Goal: Information Seeking & Learning: Learn about a topic

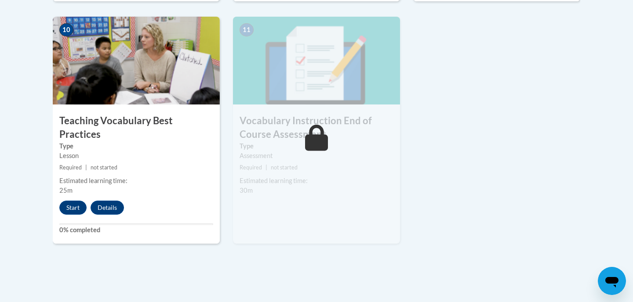
scroll to position [1030, 0]
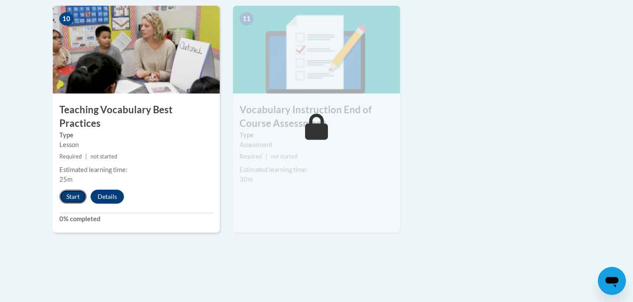
click at [76, 190] on button "Start" at bounding box center [72, 197] width 27 height 14
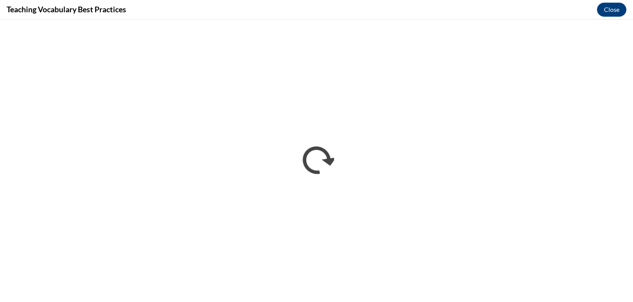
scroll to position [0, 0]
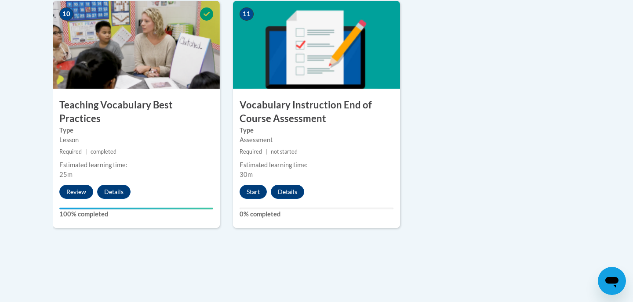
scroll to position [1034, 0]
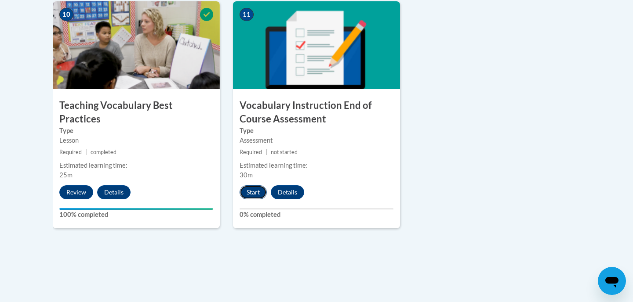
click at [253, 191] on button "Start" at bounding box center [253, 192] width 27 height 14
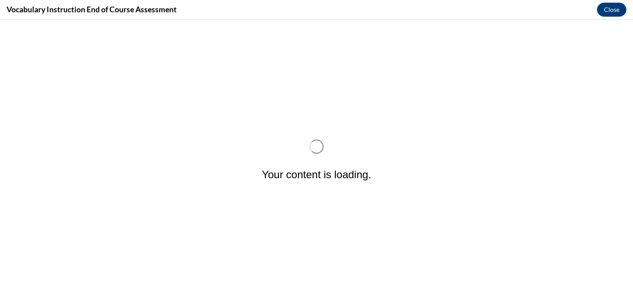
scroll to position [0, 0]
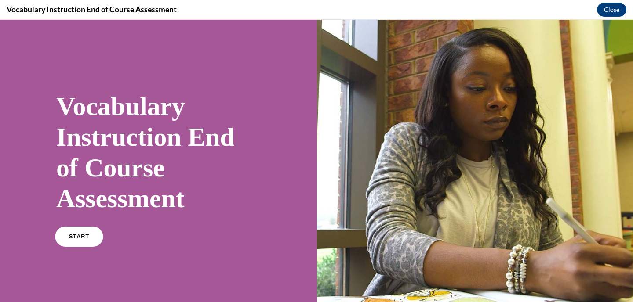
click at [85, 231] on link "START" at bounding box center [79, 237] width 48 height 20
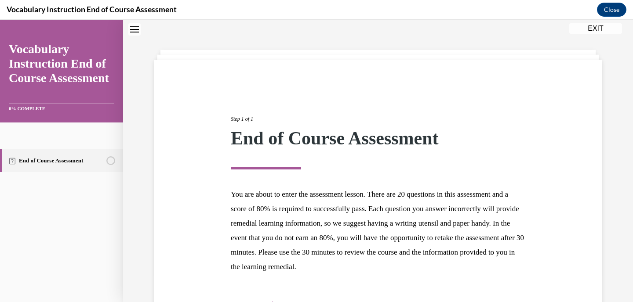
scroll to position [87, 0]
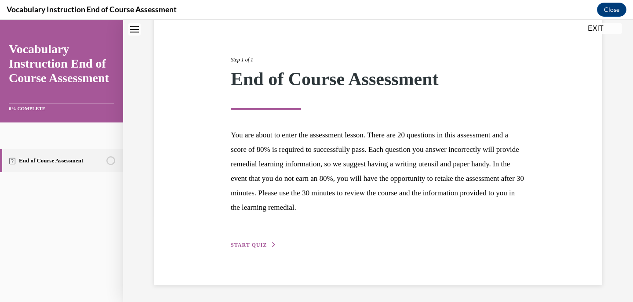
click at [269, 246] on button "START QUIZ" at bounding box center [254, 245] width 46 height 8
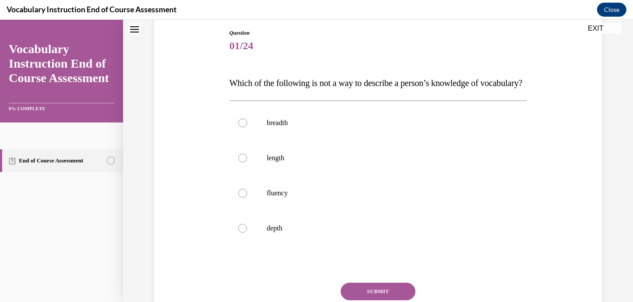
scroll to position [95, 0]
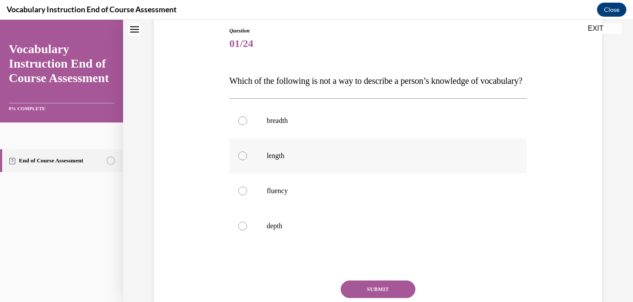
click at [245, 160] on div at bounding box center [242, 156] width 9 height 9
click at [245, 160] on input "length" at bounding box center [242, 156] width 9 height 9
radio input "true"
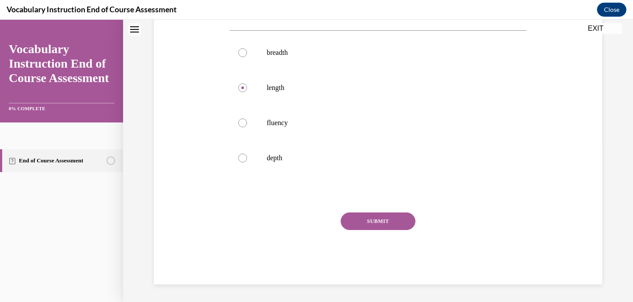
click at [399, 223] on button "SUBMIT" at bounding box center [378, 222] width 75 height 18
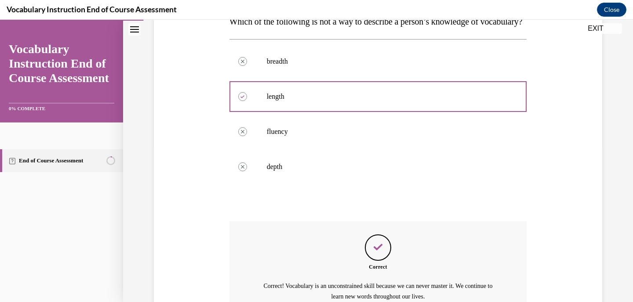
scroll to position [263, 0]
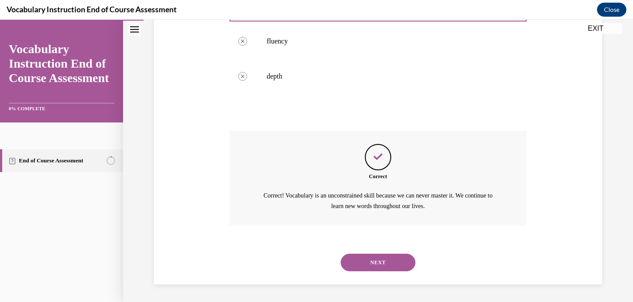
click at [396, 262] on button "NEXT" at bounding box center [378, 263] width 75 height 18
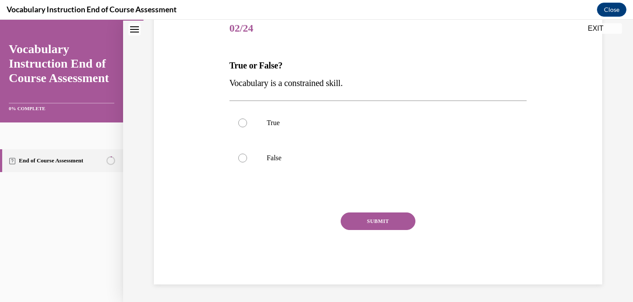
scroll to position [98, 0]
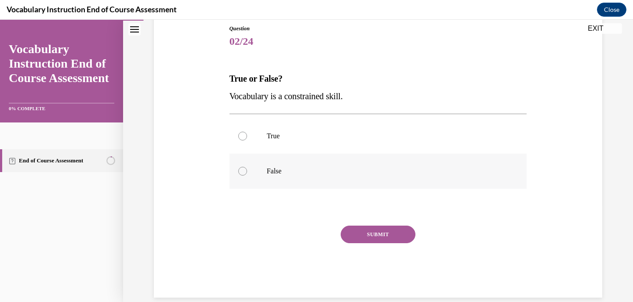
click at [243, 172] on div at bounding box center [242, 171] width 9 height 9
click at [243, 172] on input "False" at bounding box center [242, 171] width 9 height 9
radio input "true"
click at [367, 232] on button "SUBMIT" at bounding box center [378, 235] width 75 height 18
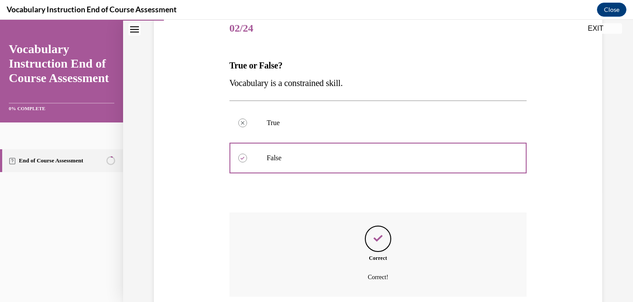
scroll to position [182, 0]
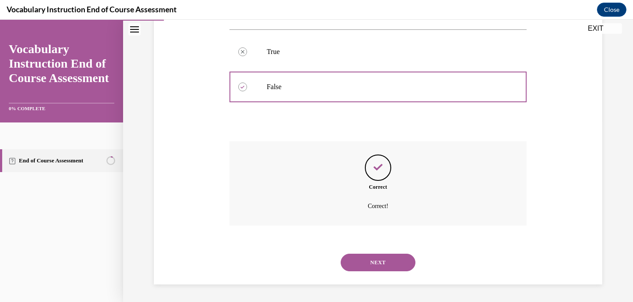
click at [376, 260] on button "NEXT" at bounding box center [378, 263] width 75 height 18
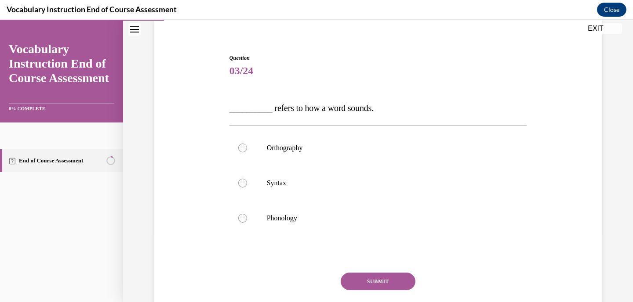
scroll to position [89, 0]
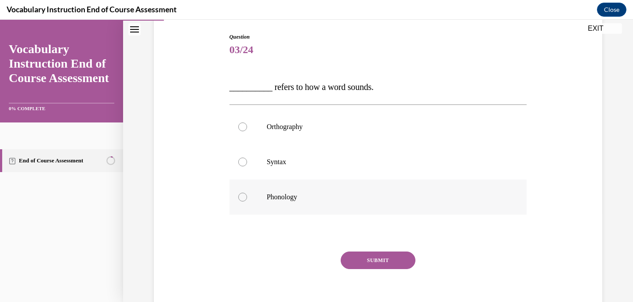
click at [240, 199] on div at bounding box center [242, 197] width 9 height 9
click at [240, 199] on input "Phonology" at bounding box center [242, 197] width 9 height 9
radio input "true"
click at [371, 258] on button "SUBMIT" at bounding box center [378, 261] width 75 height 18
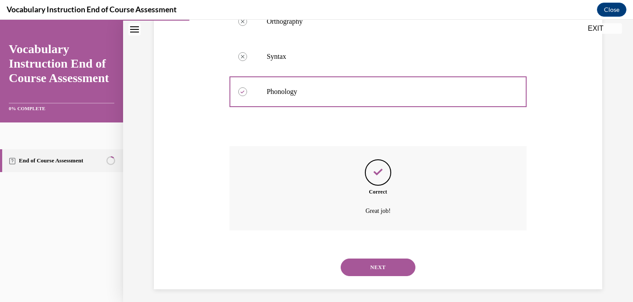
scroll to position [200, 0]
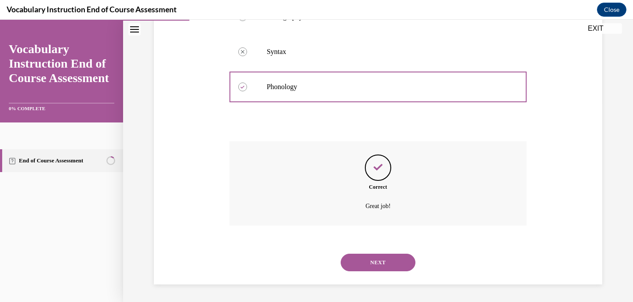
click at [375, 265] on button "NEXT" at bounding box center [378, 263] width 75 height 18
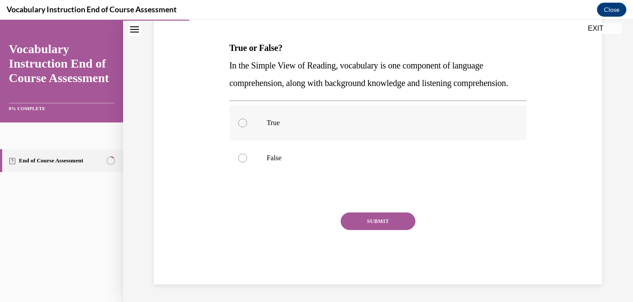
scroll to position [146, 0]
click at [246, 120] on label "True" at bounding box center [378, 122] width 298 height 35
click at [246, 120] on input "True" at bounding box center [242, 123] width 9 height 9
radio input "true"
click at [381, 223] on button "SUBMIT" at bounding box center [378, 222] width 75 height 18
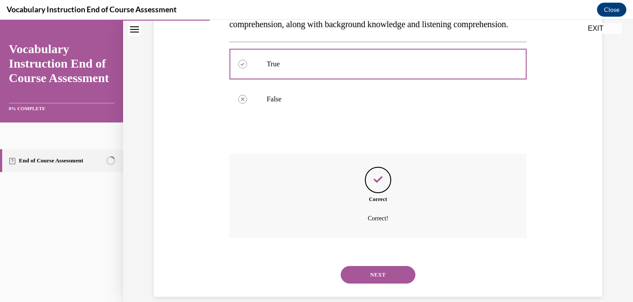
scroll to position [217, 0]
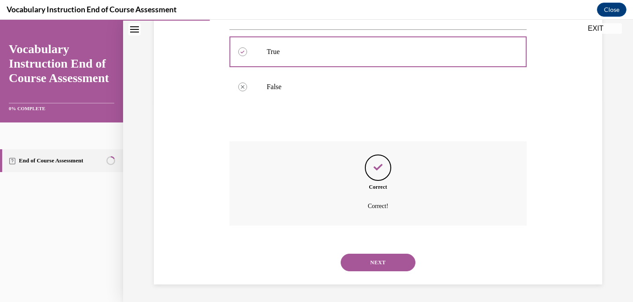
click at [383, 269] on button "NEXT" at bounding box center [378, 263] width 75 height 18
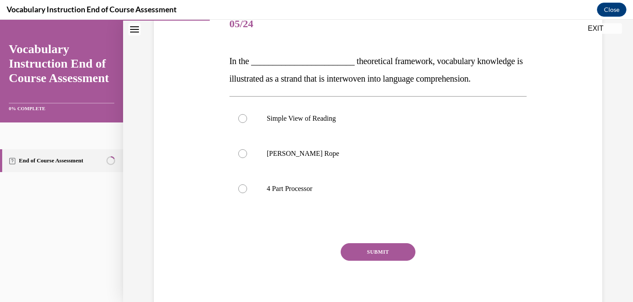
scroll to position [115, 0]
click at [245, 154] on div at bounding box center [242, 154] width 9 height 9
click at [245, 154] on input "Scarborough's Rope" at bounding box center [242, 154] width 9 height 9
radio input "true"
click at [388, 251] on button "SUBMIT" at bounding box center [378, 253] width 75 height 18
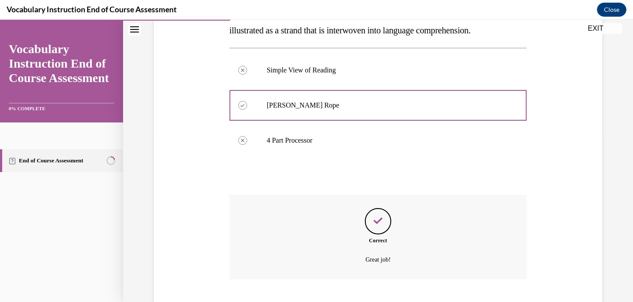
scroll to position [217, 0]
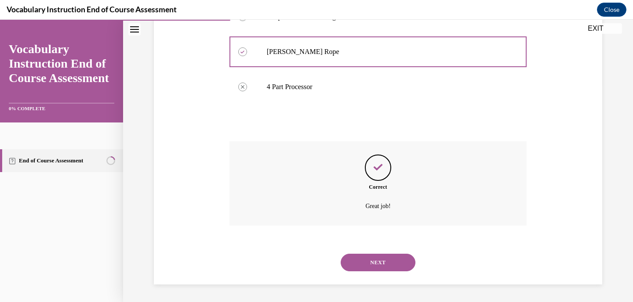
click at [389, 261] on button "NEXT" at bounding box center [378, 263] width 75 height 18
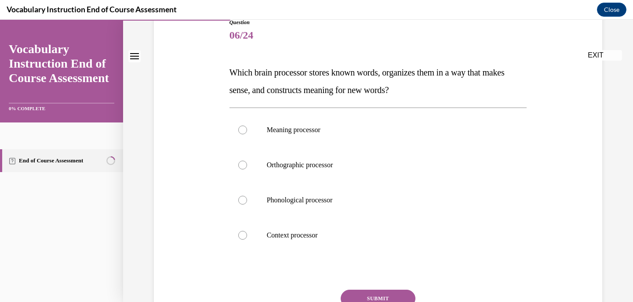
scroll to position [106, 0]
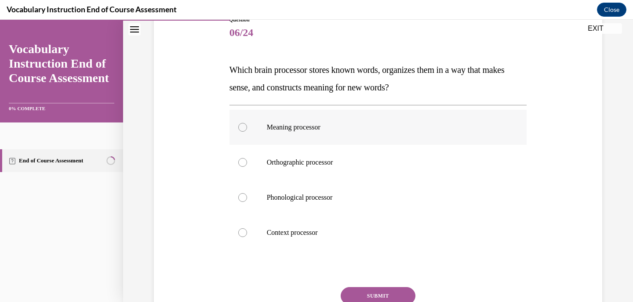
click at [246, 125] on label "Meaning processor" at bounding box center [378, 127] width 298 height 35
click at [246, 125] on input "Meaning processor" at bounding box center [242, 127] width 9 height 9
radio input "true"
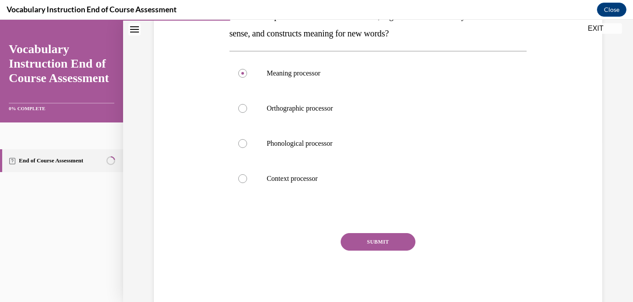
scroll to position [172, 0]
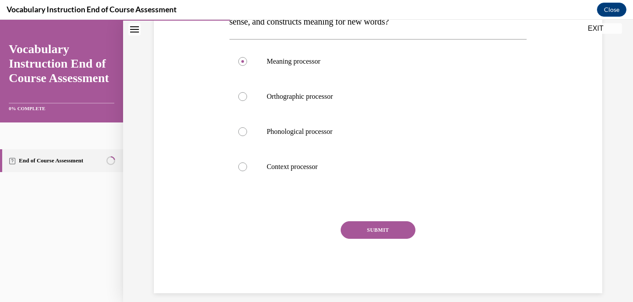
click at [374, 232] on button "SUBMIT" at bounding box center [378, 230] width 75 height 18
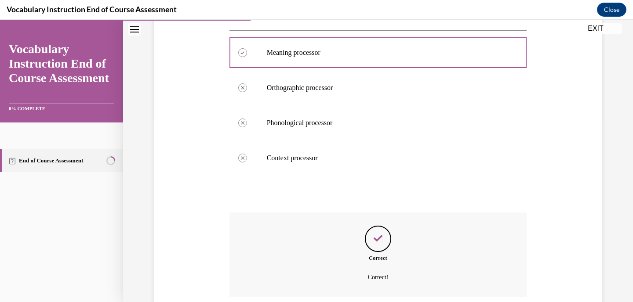
scroll to position [252, 0]
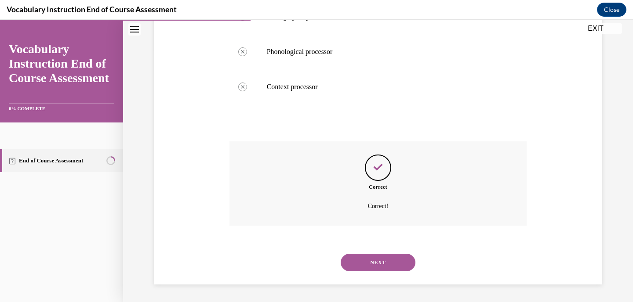
click at [377, 259] on button "NEXT" at bounding box center [378, 263] width 75 height 18
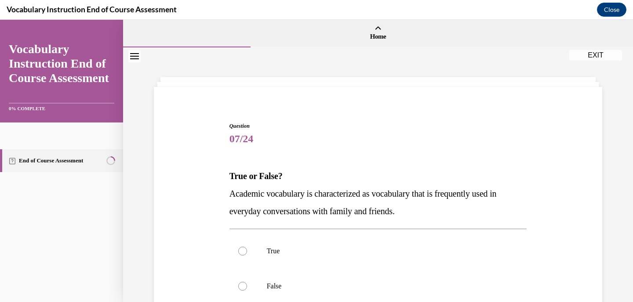
scroll to position [48, 0]
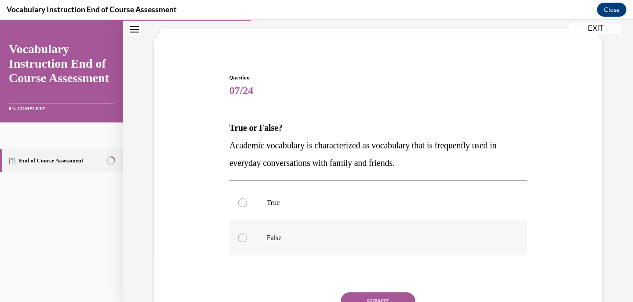
click at [243, 235] on div at bounding box center [242, 238] width 9 height 9
click at [243, 235] on input "False" at bounding box center [242, 238] width 9 height 9
radio input "true"
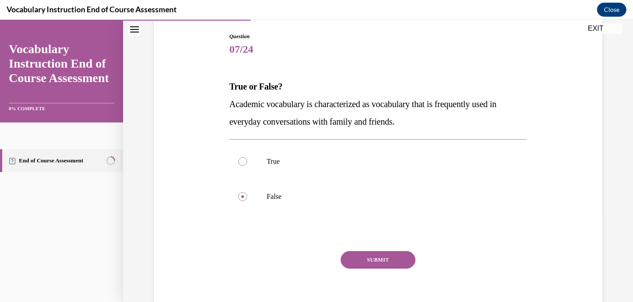
click at [358, 257] on button "SUBMIT" at bounding box center [378, 260] width 75 height 18
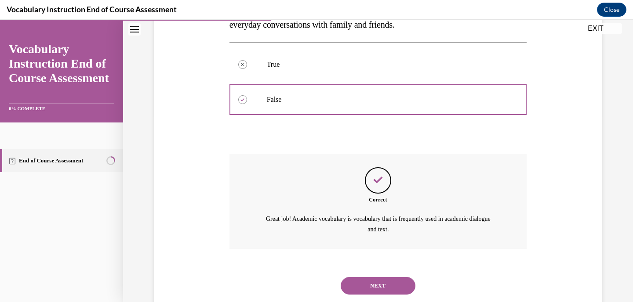
scroll to position [210, 0]
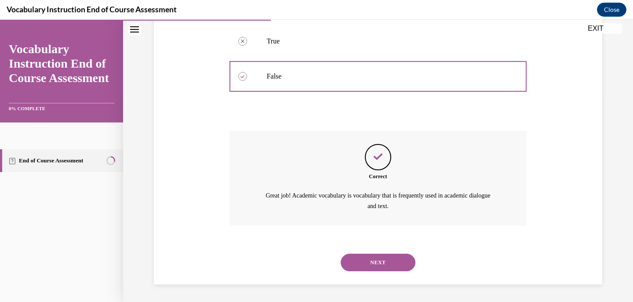
click at [375, 265] on button "NEXT" at bounding box center [378, 263] width 75 height 18
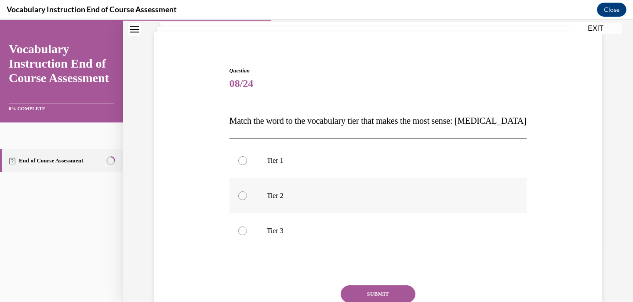
scroll to position [62, 0]
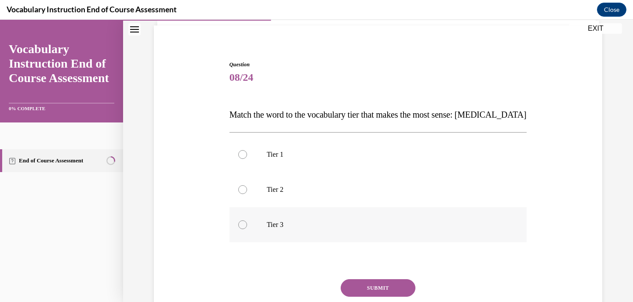
click at [242, 225] on div at bounding box center [242, 225] width 9 height 9
click at [242, 225] on input "Tier 3" at bounding box center [242, 225] width 9 height 9
radio input "true"
click at [372, 291] on button "SUBMIT" at bounding box center [378, 288] width 75 height 18
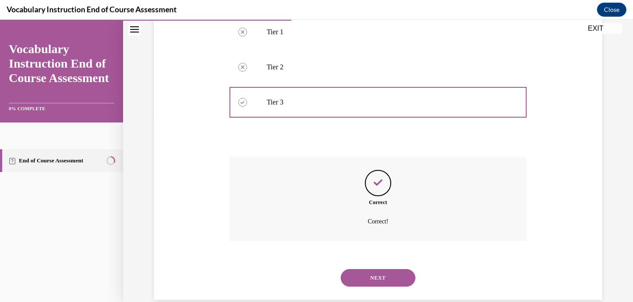
scroll to position [200, 0]
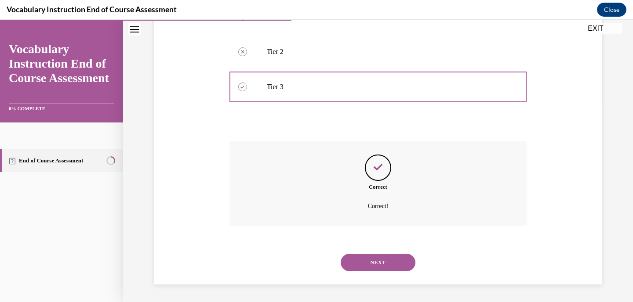
click at [386, 258] on button "NEXT" at bounding box center [378, 263] width 75 height 18
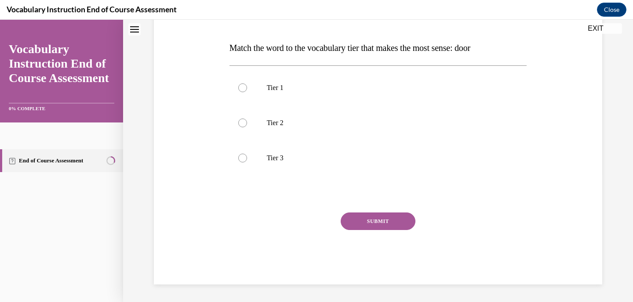
scroll to position [0, 0]
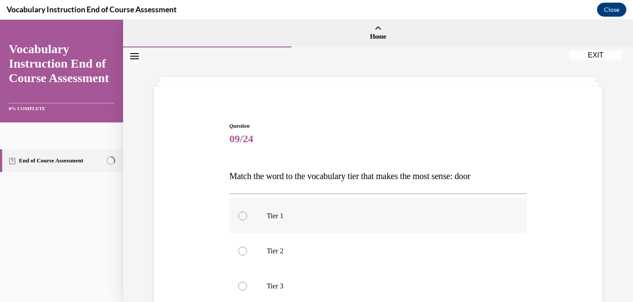
click at [244, 216] on div at bounding box center [242, 216] width 9 height 9
click at [244, 216] on input "Tier 1" at bounding box center [242, 216] width 9 height 9
radio input "true"
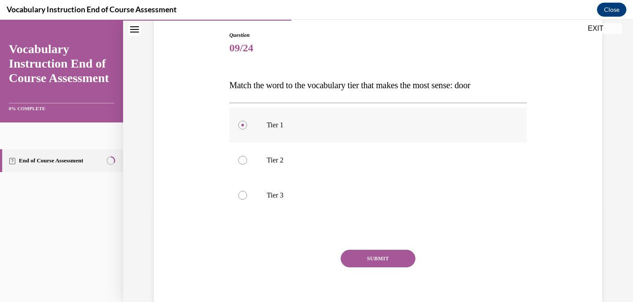
scroll to position [93, 0]
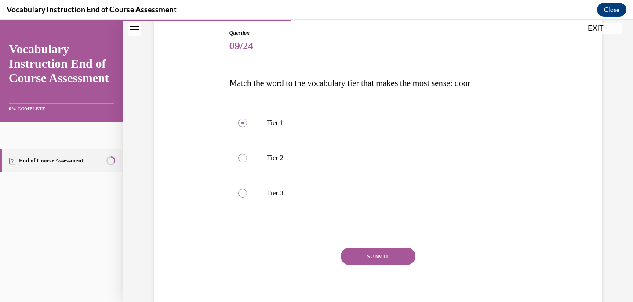
click at [365, 255] on button "SUBMIT" at bounding box center [378, 257] width 75 height 18
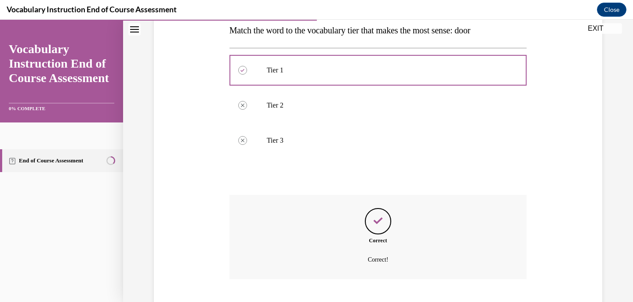
scroll to position [200, 0]
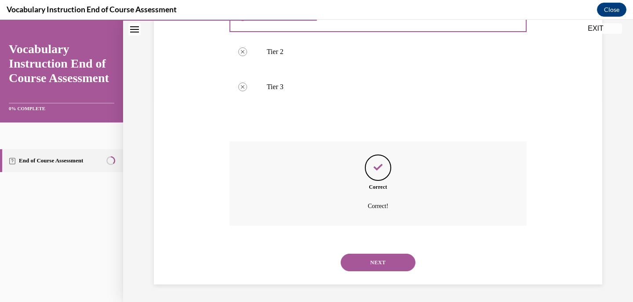
click at [370, 262] on button "NEXT" at bounding box center [378, 263] width 75 height 18
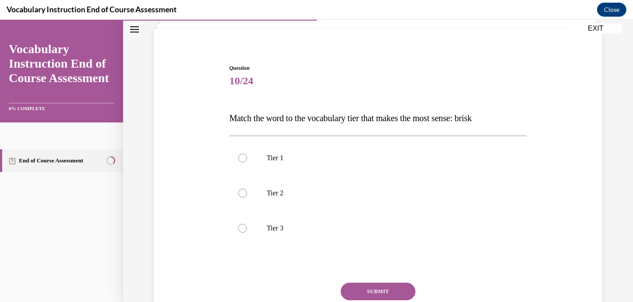
scroll to position [58, 0]
click at [243, 192] on div at bounding box center [242, 193] width 9 height 9
click at [243, 192] on input "Tier 2" at bounding box center [242, 193] width 9 height 9
radio input "true"
click at [244, 155] on div at bounding box center [242, 158] width 9 height 9
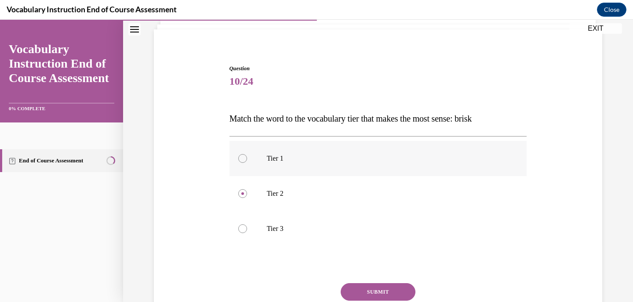
click at [244, 155] on input "Tier 1" at bounding box center [242, 158] width 9 height 9
radio input "true"
click at [391, 290] on button "SUBMIT" at bounding box center [378, 292] width 75 height 18
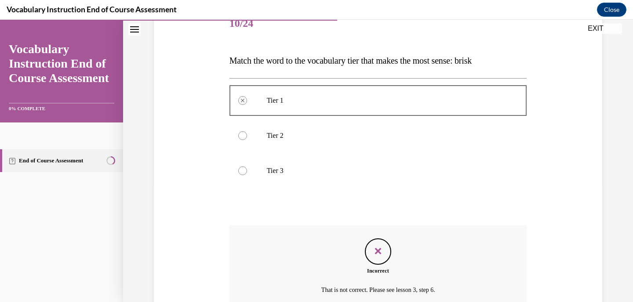
scroll to position [200, 0]
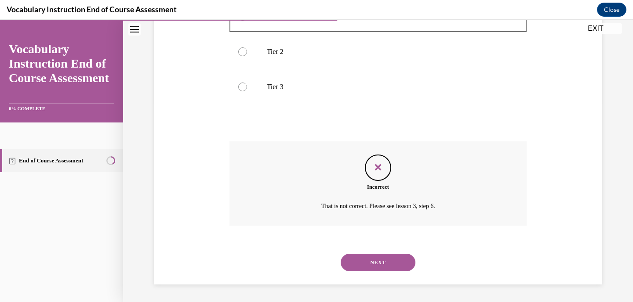
click at [395, 263] on button "NEXT" at bounding box center [378, 263] width 75 height 18
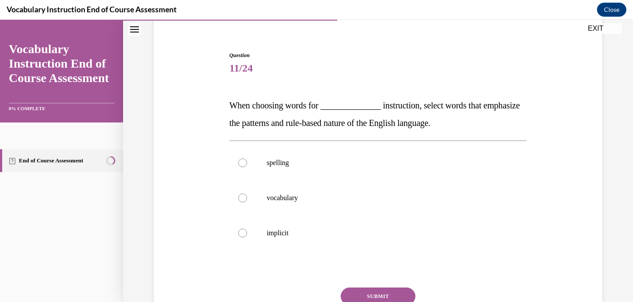
scroll to position [70, 0]
click at [243, 163] on div at bounding box center [242, 163] width 9 height 9
click at [243, 163] on input "spelling" at bounding box center [242, 163] width 9 height 9
radio input "true"
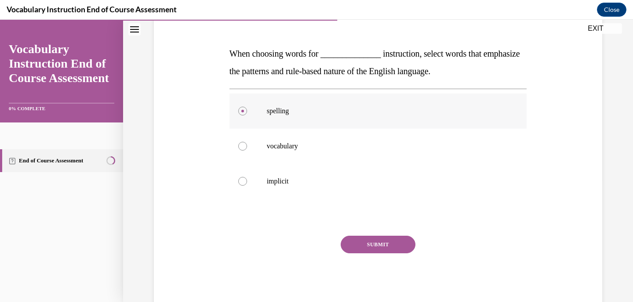
scroll to position [123, 0]
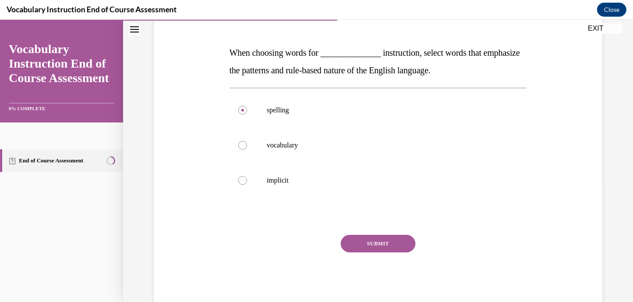
click at [389, 242] on button "SUBMIT" at bounding box center [378, 244] width 75 height 18
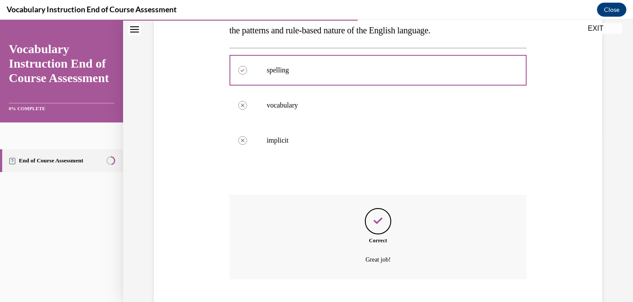
scroll to position [217, 0]
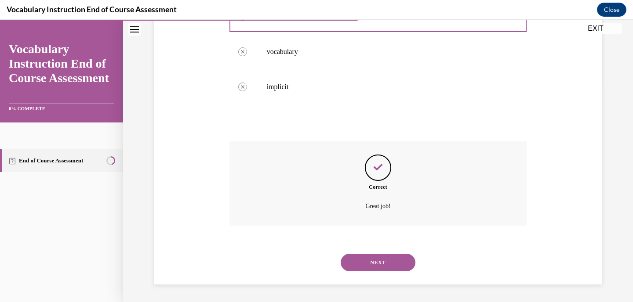
click at [393, 260] on button "NEXT" at bounding box center [378, 263] width 75 height 18
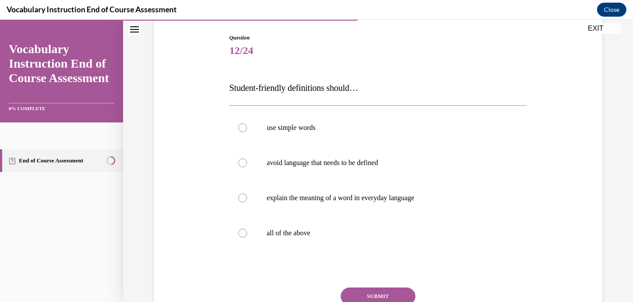
scroll to position [100, 0]
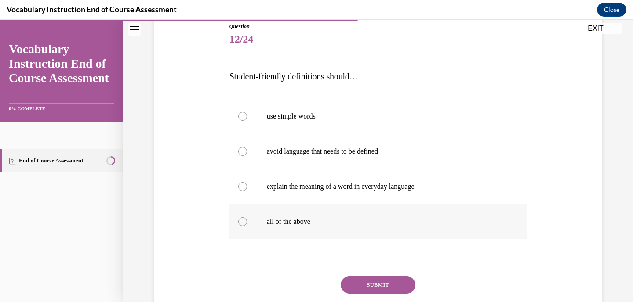
click at [241, 220] on div at bounding box center [242, 222] width 9 height 9
click at [241, 220] on input "all of the above" at bounding box center [242, 222] width 9 height 9
radio input "true"
click at [363, 287] on button "SUBMIT" at bounding box center [378, 285] width 75 height 18
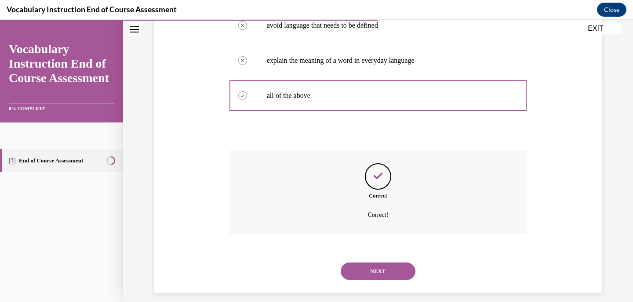
scroll to position [235, 0]
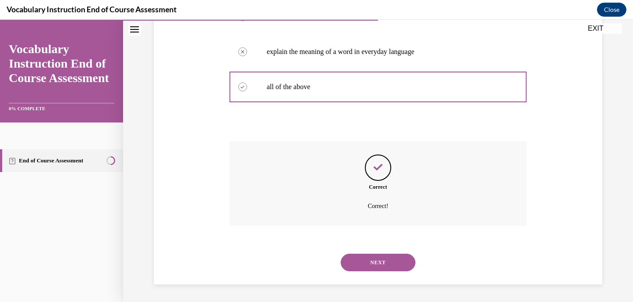
click at [389, 264] on button "NEXT" at bounding box center [378, 263] width 75 height 18
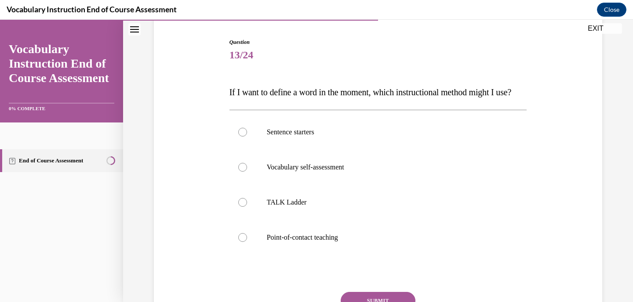
scroll to position [89, 0]
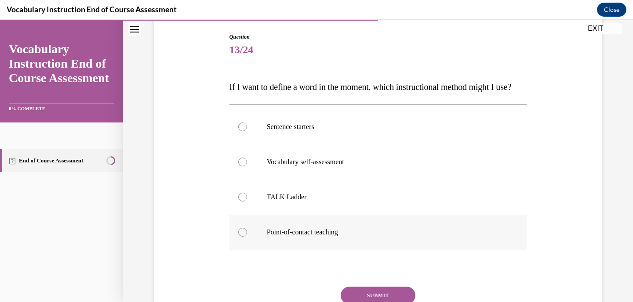
click at [242, 237] on div at bounding box center [242, 232] width 9 height 9
click at [242, 237] on input "Point-of-contact teaching" at bounding box center [242, 232] width 9 height 9
radio input "true"
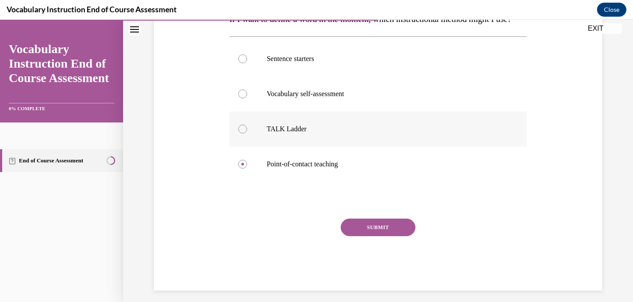
scroll to position [181, 0]
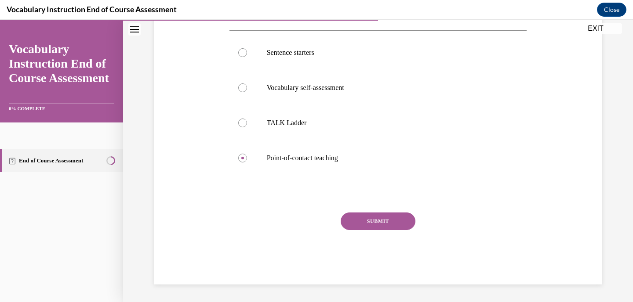
click at [366, 218] on button "SUBMIT" at bounding box center [378, 222] width 75 height 18
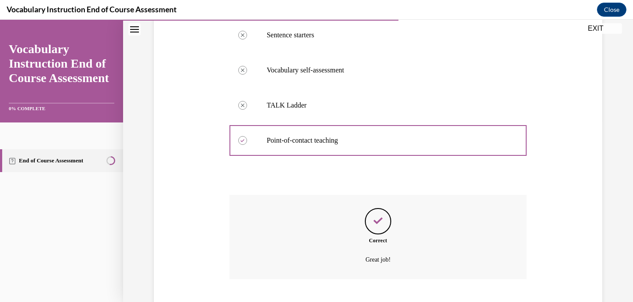
scroll to position [252, 0]
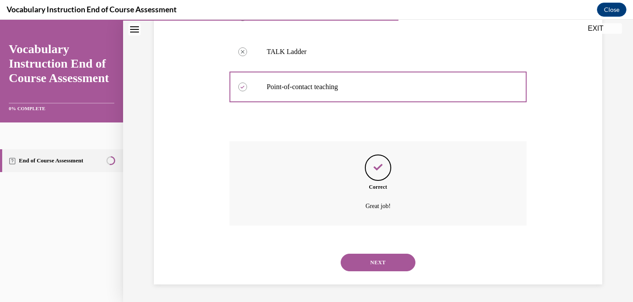
click at [377, 260] on button "NEXT" at bounding box center [378, 263] width 75 height 18
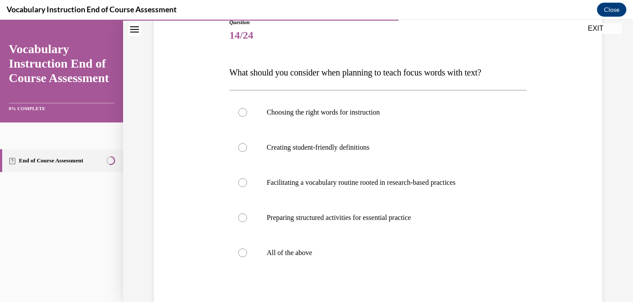
scroll to position [108, 0]
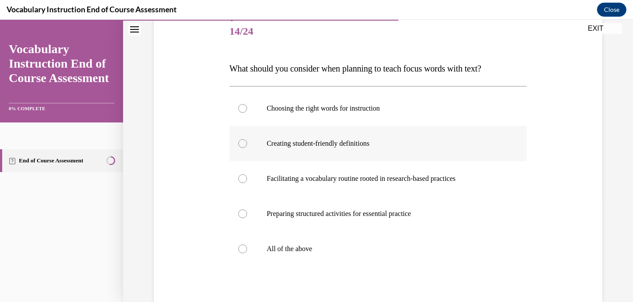
click at [245, 145] on div at bounding box center [242, 143] width 9 height 9
click at [245, 145] on input "Creating student-friendly definitions" at bounding box center [242, 143] width 9 height 9
radio input "true"
click at [243, 175] on div at bounding box center [242, 178] width 9 height 9
click at [243, 175] on input "Facilitating a vocabulary routine rooted in research-based practices" at bounding box center [242, 178] width 9 height 9
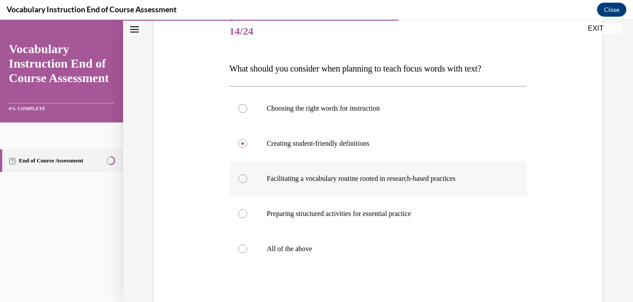
radio input "true"
click at [243, 250] on div at bounding box center [242, 249] width 9 height 9
click at [243, 250] on input "All of the above" at bounding box center [242, 249] width 9 height 9
radio input "true"
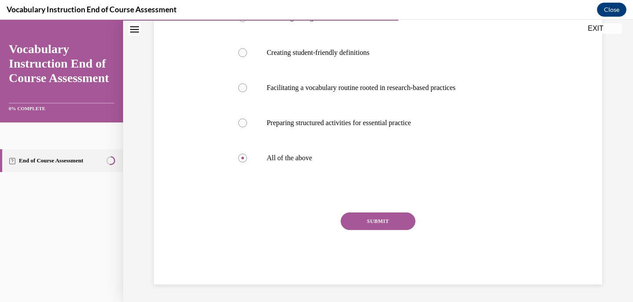
click at [398, 215] on button "SUBMIT" at bounding box center [378, 222] width 75 height 18
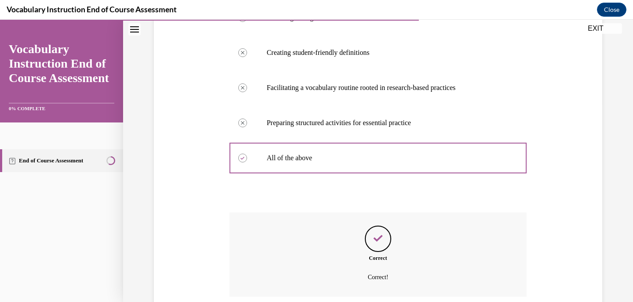
scroll to position [270, 0]
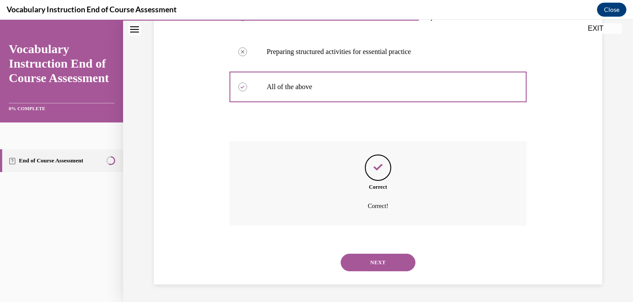
click at [387, 263] on button "NEXT" at bounding box center [378, 263] width 75 height 18
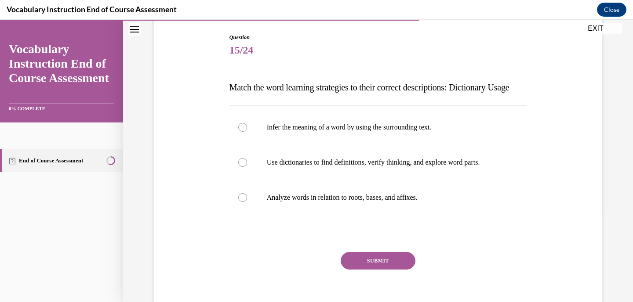
scroll to position [81, 0]
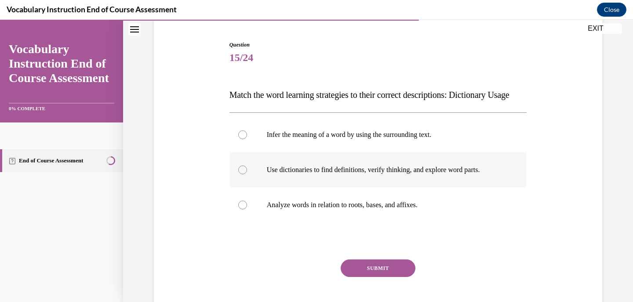
click at [240, 174] on div at bounding box center [242, 170] width 9 height 9
click at [240, 174] on input "Use dictionaries to find definitions, verify thinking, and explore word parts." at bounding box center [242, 170] width 9 height 9
radio input "true"
click at [386, 277] on button "SUBMIT" at bounding box center [378, 269] width 75 height 18
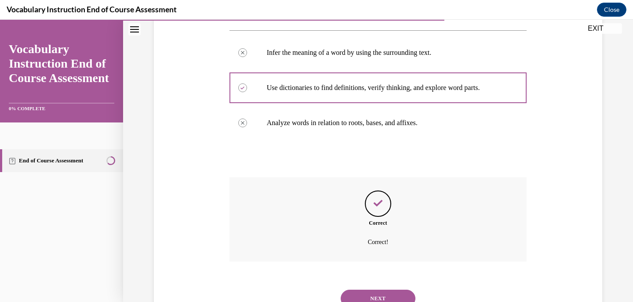
scroll to position [217, 0]
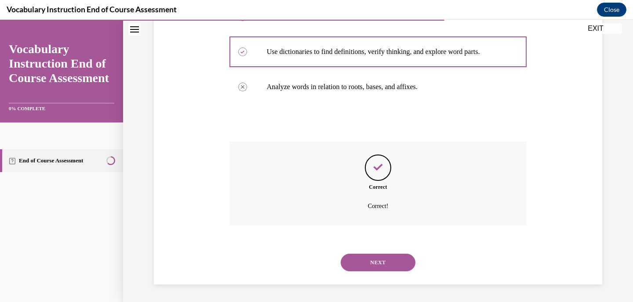
click at [394, 258] on button "NEXT" at bounding box center [378, 263] width 75 height 18
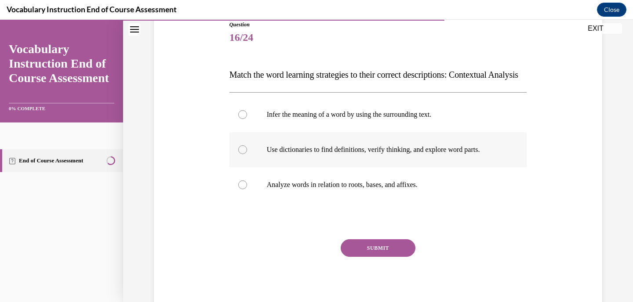
scroll to position [102, 0]
click at [244, 119] on div at bounding box center [242, 114] width 9 height 9
click at [244, 119] on input "Infer the meaning of a word by using the surrounding text." at bounding box center [242, 114] width 9 height 9
radio input "true"
click at [377, 257] on button "SUBMIT" at bounding box center [378, 248] width 75 height 18
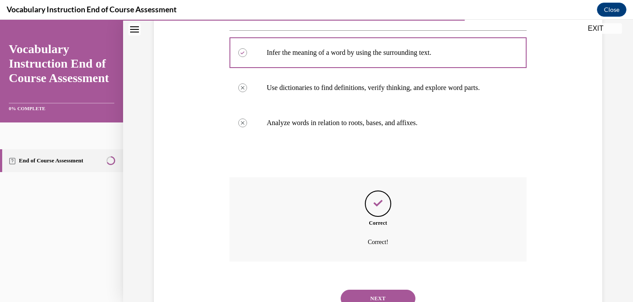
scroll to position [217, 0]
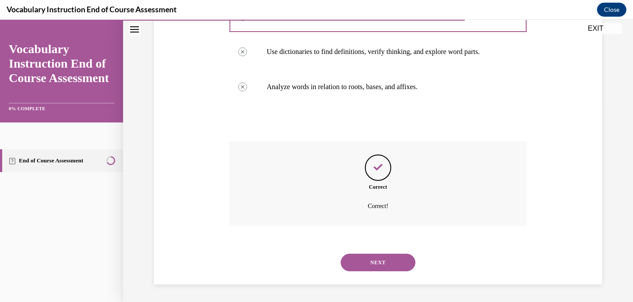
click at [388, 265] on button "NEXT" at bounding box center [378, 263] width 75 height 18
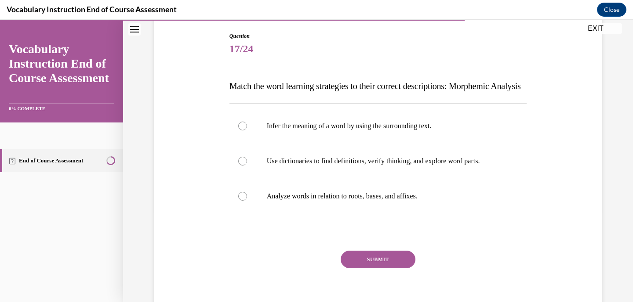
scroll to position [92, 0]
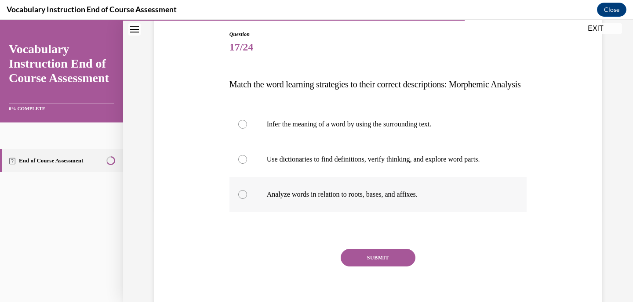
click at [243, 199] on div at bounding box center [242, 194] width 9 height 9
click at [243, 199] on input "Analyze words in relation to roots, bases, and affixes." at bounding box center [242, 194] width 9 height 9
radio input "true"
click at [395, 267] on button "SUBMIT" at bounding box center [378, 258] width 75 height 18
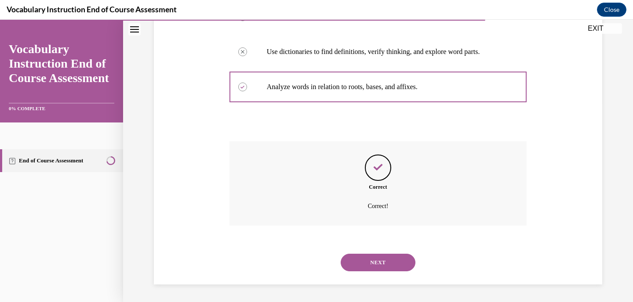
scroll to position [217, 0]
click at [392, 256] on button "NEXT" at bounding box center [378, 263] width 75 height 18
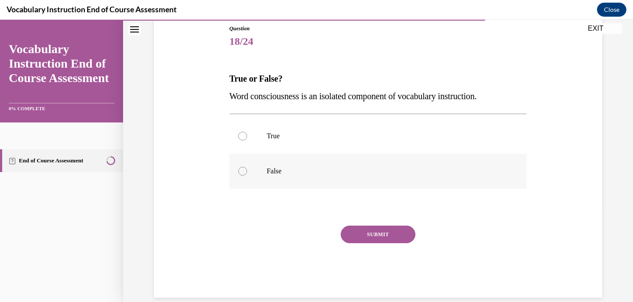
click at [243, 172] on div at bounding box center [242, 171] width 9 height 9
click at [243, 172] on input "False" at bounding box center [242, 171] width 9 height 9
radio input "true"
click at [367, 234] on button "SUBMIT" at bounding box center [378, 235] width 75 height 18
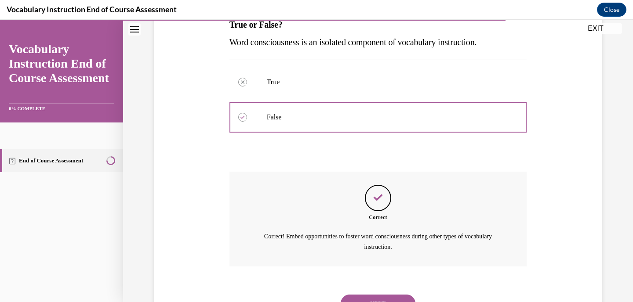
scroll to position [192, 0]
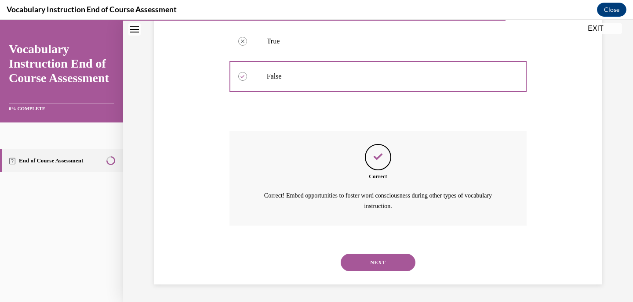
click at [378, 260] on button "NEXT" at bounding box center [378, 263] width 75 height 18
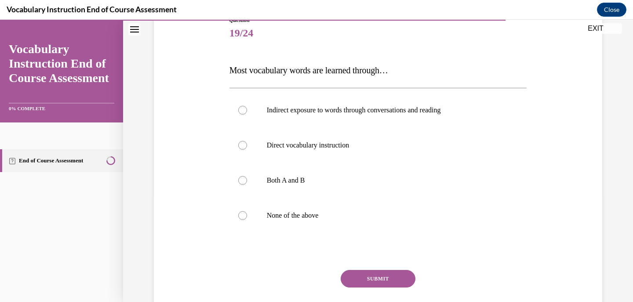
scroll to position [109, 0]
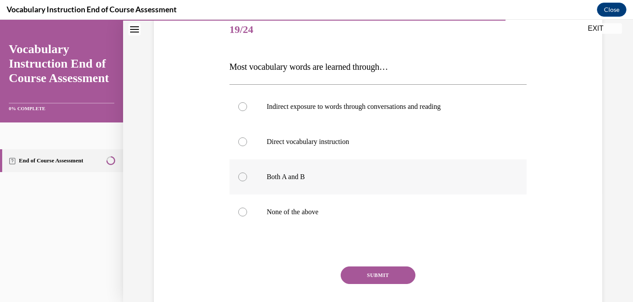
click at [243, 176] on div at bounding box center [242, 177] width 9 height 9
click at [243, 176] on input "Both A and B" at bounding box center [242, 177] width 9 height 9
radio input "true"
click at [370, 275] on button "SUBMIT" at bounding box center [378, 276] width 75 height 18
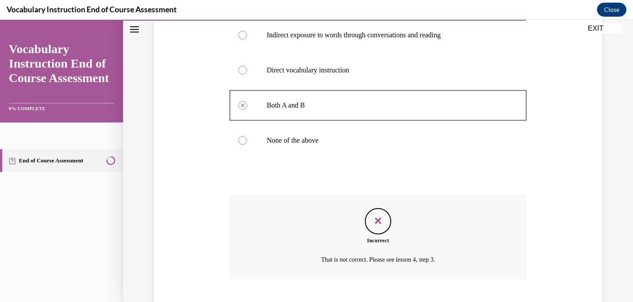
scroll to position [235, 0]
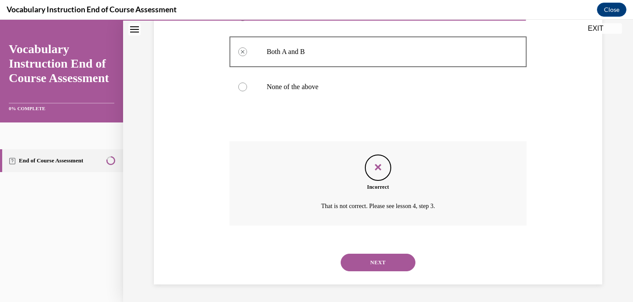
click at [375, 259] on button "NEXT" at bounding box center [378, 263] width 75 height 18
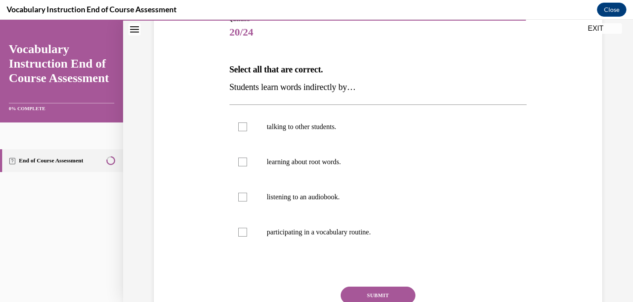
scroll to position [105, 0]
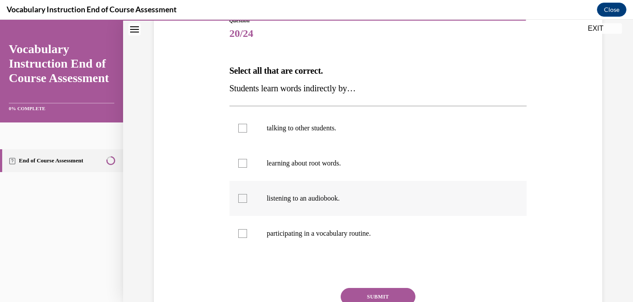
click at [242, 198] on div at bounding box center [242, 198] width 9 height 9
click at [242, 198] on input "listening to an audiobook." at bounding box center [242, 198] width 9 height 9
checkbox input "true"
click at [243, 123] on label "talking to other students." at bounding box center [378, 128] width 298 height 35
click at [243, 124] on input "talking to other students." at bounding box center [242, 128] width 9 height 9
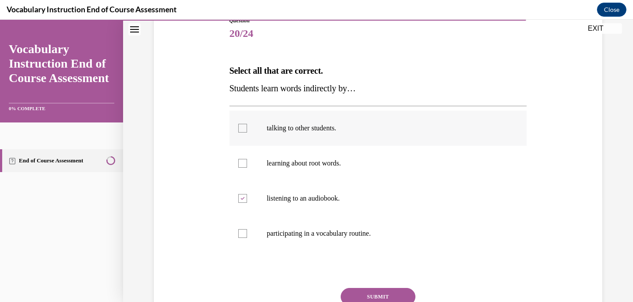
checkbox input "true"
click at [374, 293] on button "SUBMIT" at bounding box center [378, 297] width 75 height 18
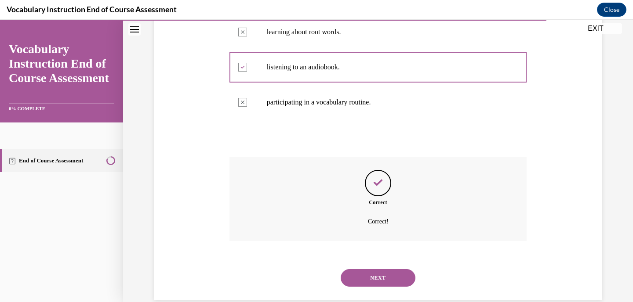
scroll to position [252, 0]
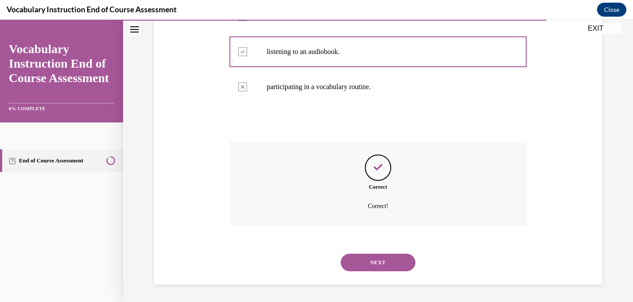
click at [390, 256] on button "NEXT" at bounding box center [378, 263] width 75 height 18
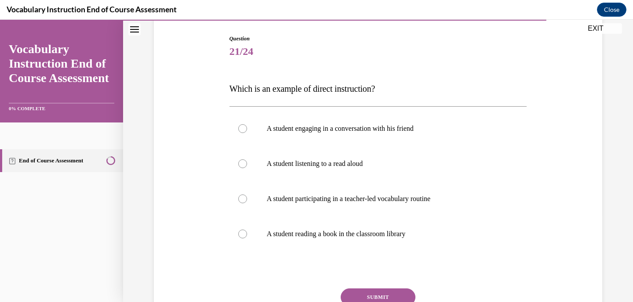
scroll to position [88, 0]
click at [242, 197] on div at bounding box center [242, 198] width 9 height 9
click at [242, 197] on input "A student participating in a teacher-led vocabulary routine" at bounding box center [242, 198] width 9 height 9
radio input "true"
click at [244, 162] on div at bounding box center [242, 163] width 9 height 9
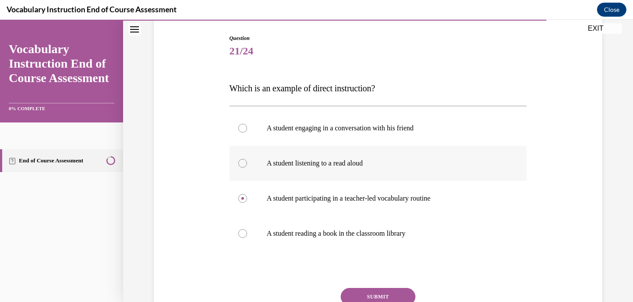
click at [244, 162] on input "A student listening to a read aloud" at bounding box center [242, 163] width 9 height 9
radio input "true"
click at [243, 200] on div at bounding box center [242, 198] width 9 height 9
click at [243, 200] on input "A student participating in a teacher-led vocabulary routine" at bounding box center [242, 198] width 9 height 9
radio input "true"
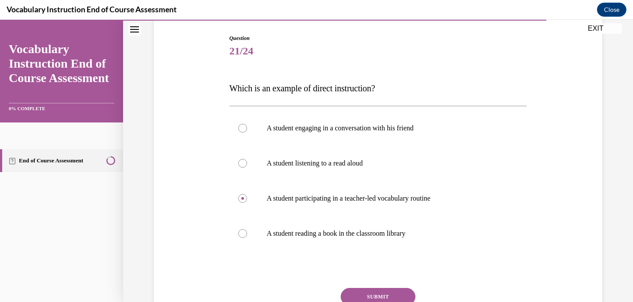
click at [373, 294] on button "SUBMIT" at bounding box center [378, 297] width 75 height 18
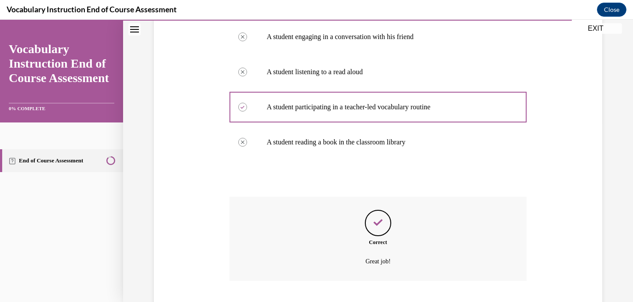
scroll to position [235, 0]
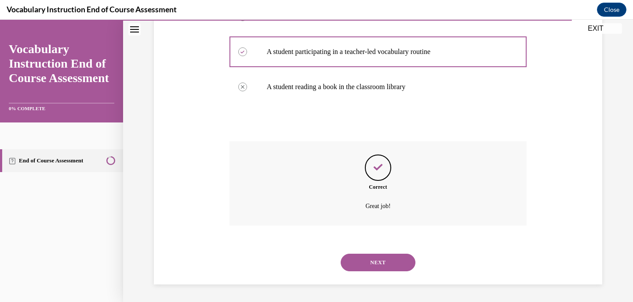
click at [391, 262] on button "NEXT" at bounding box center [378, 263] width 75 height 18
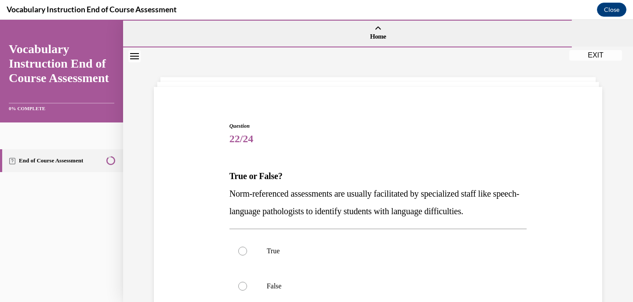
scroll to position [91, 0]
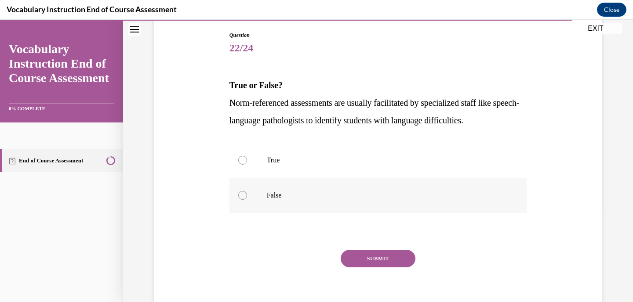
click at [242, 193] on div at bounding box center [242, 195] width 9 height 9
click at [242, 193] on input "False" at bounding box center [242, 195] width 9 height 9
radio input "true"
click at [244, 156] on div at bounding box center [242, 160] width 9 height 9
click at [244, 156] on input "True" at bounding box center [242, 160] width 9 height 9
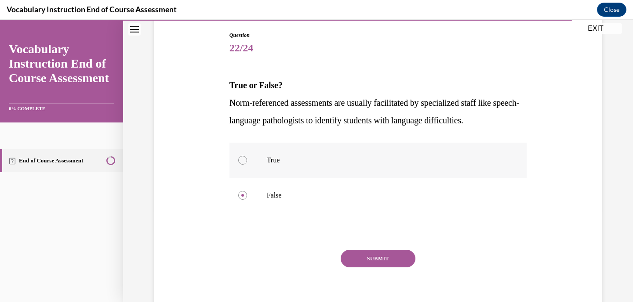
radio input "true"
click at [383, 258] on button "SUBMIT" at bounding box center [378, 259] width 75 height 18
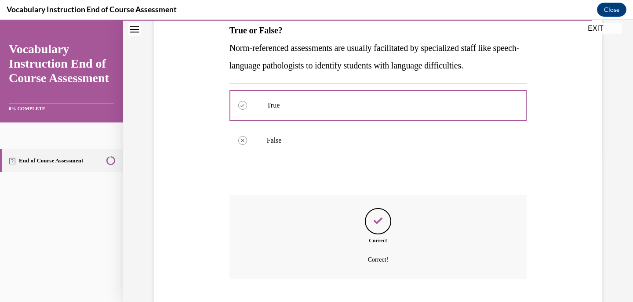
scroll to position [200, 0]
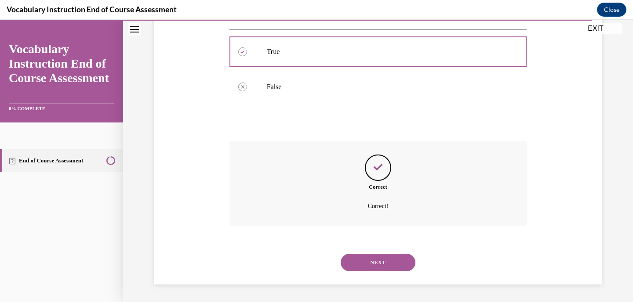
click at [381, 263] on button "NEXT" at bounding box center [378, 263] width 75 height 18
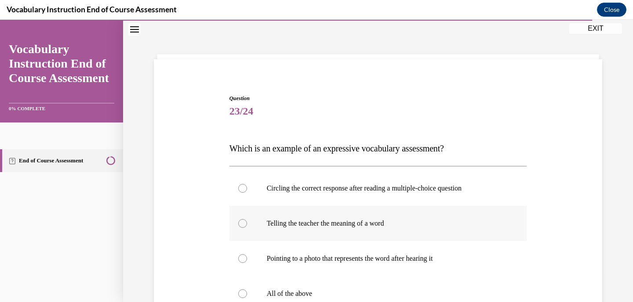
scroll to position [80, 0]
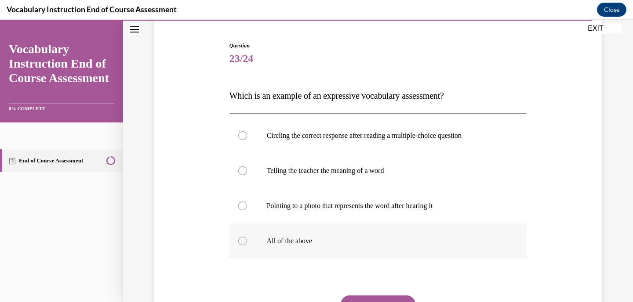
click at [242, 241] on div at bounding box center [242, 241] width 9 height 9
click at [242, 241] on input "All of the above" at bounding box center [242, 241] width 9 height 9
radio input "true"
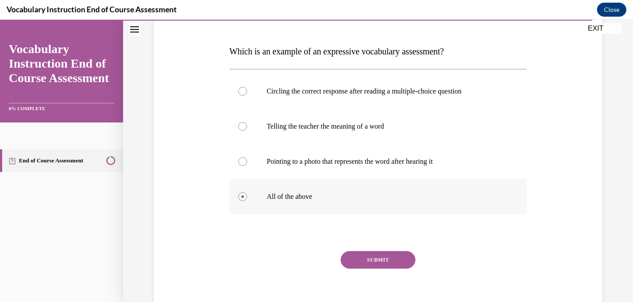
scroll to position [142, 0]
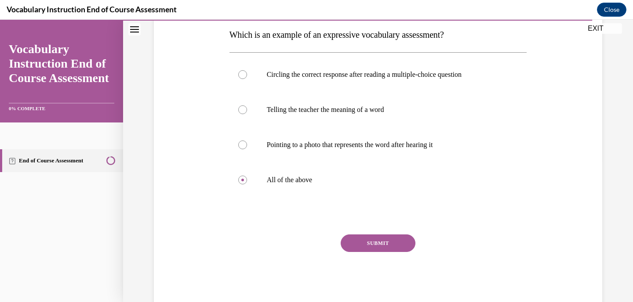
click at [360, 240] on button "SUBMIT" at bounding box center [378, 244] width 75 height 18
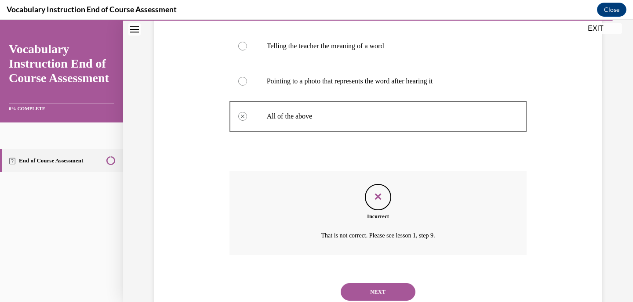
scroll to position [209, 0]
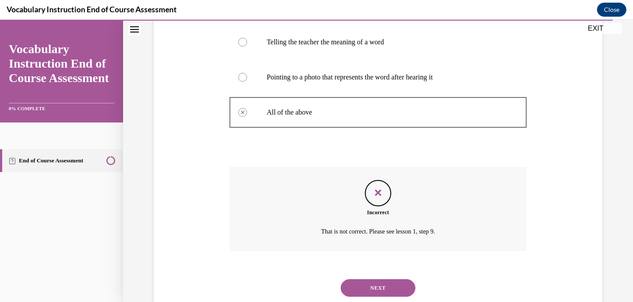
click at [378, 286] on button "NEXT" at bounding box center [378, 288] width 75 height 18
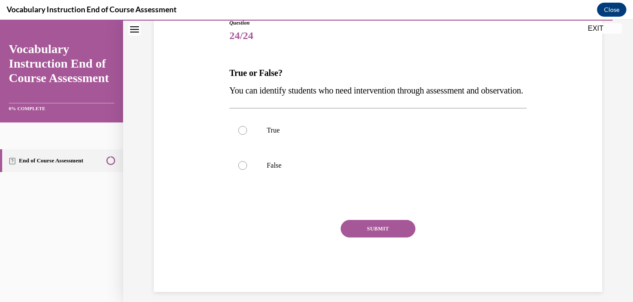
scroll to position [103, 0]
click at [240, 135] on div at bounding box center [242, 130] width 9 height 9
click at [240, 135] on input "True" at bounding box center [242, 130] width 9 height 9
radio input "true"
click at [384, 238] on button "SUBMIT" at bounding box center [378, 229] width 75 height 18
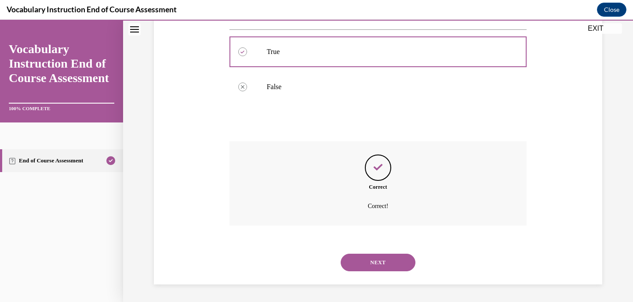
scroll to position [200, 0]
click at [383, 260] on button "NEXT" at bounding box center [378, 263] width 75 height 18
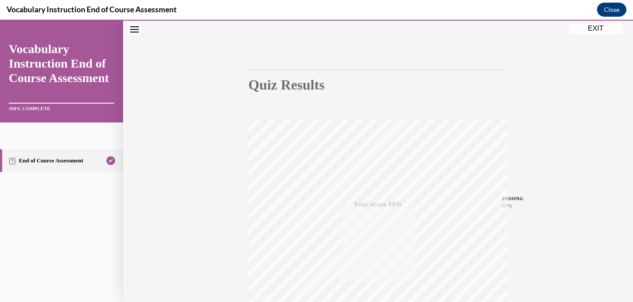
scroll to position [75, 0]
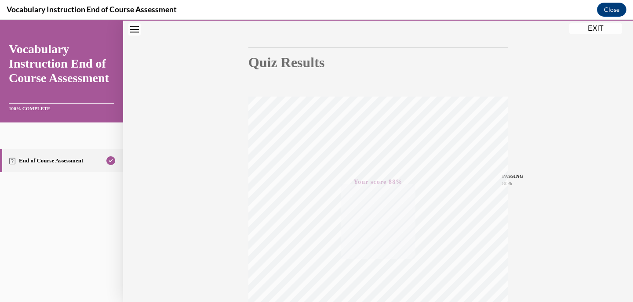
click at [608, 30] on button "EXIT" at bounding box center [595, 28] width 53 height 11
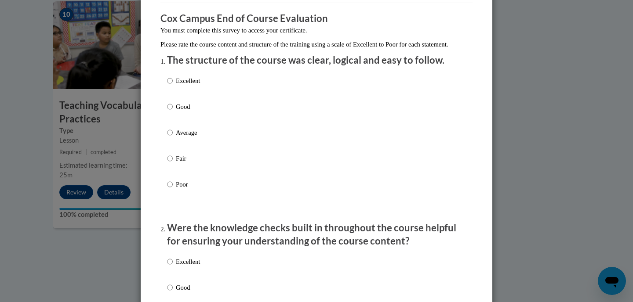
scroll to position [0, 0]
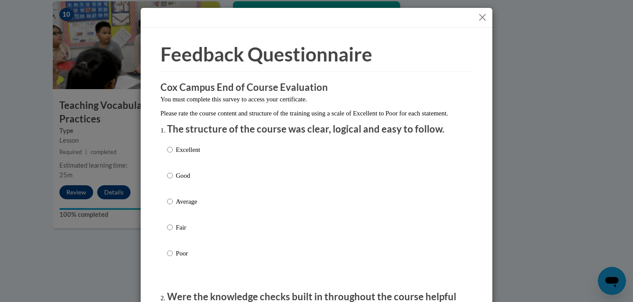
click at [481, 18] on button "Close" at bounding box center [482, 17] width 11 height 11
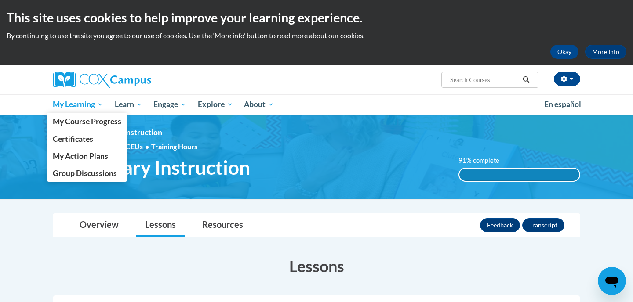
click at [68, 102] on span "My Learning" at bounding box center [78, 104] width 51 height 11
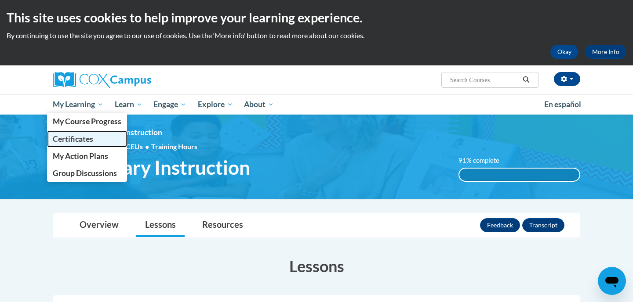
click at [84, 143] on span "Certificates" at bounding box center [73, 138] width 40 height 9
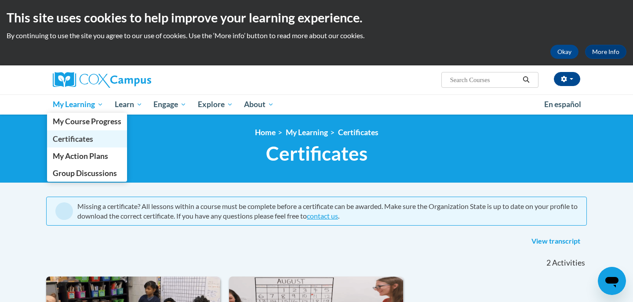
click at [89, 143] on span "Certificates" at bounding box center [73, 138] width 40 height 9
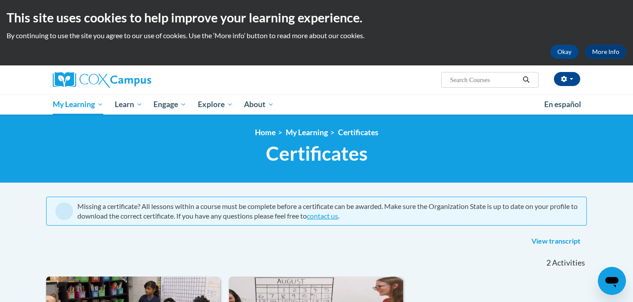
click at [463, 81] on input "Search..." at bounding box center [484, 80] width 70 height 11
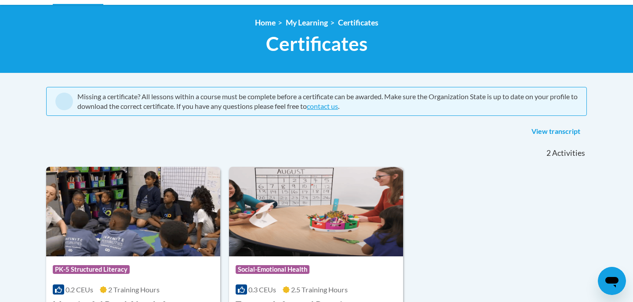
scroll to position [117, 0]
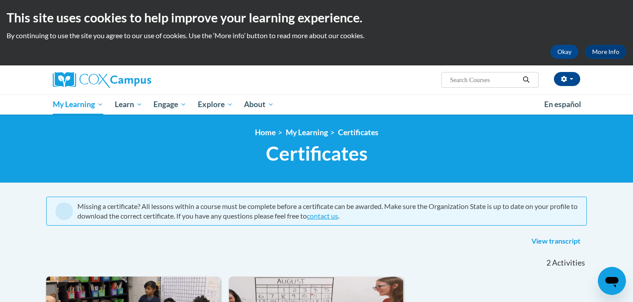
click at [495, 82] on input "Search..." at bounding box center [484, 80] width 70 height 11
type input "vocab"
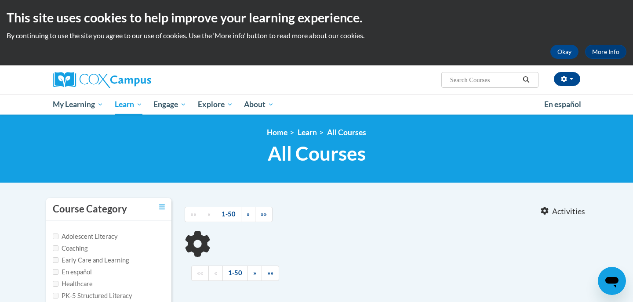
type input "vocab"
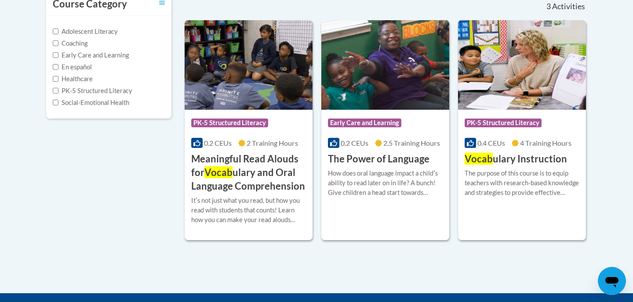
scroll to position [201, 0]
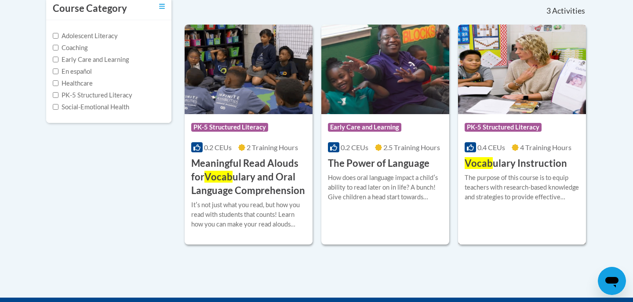
click at [502, 186] on div "The purpose of this course is to equip teachers with research-based knowledge a…" at bounding box center [522, 187] width 115 height 29
